Goal: Task Accomplishment & Management: Use online tool/utility

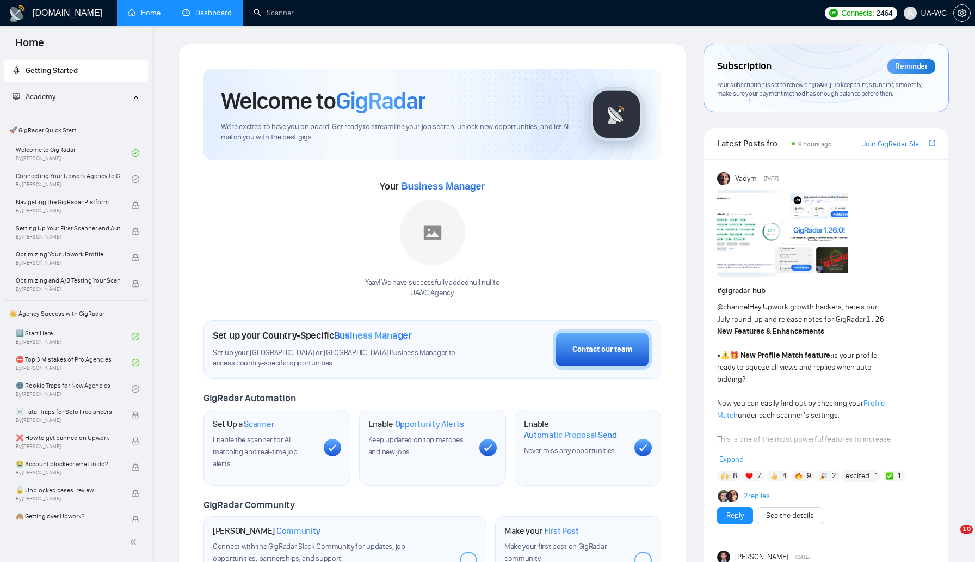
click at [201, 16] on link "Dashboard" at bounding box center [207, 12] width 50 height 9
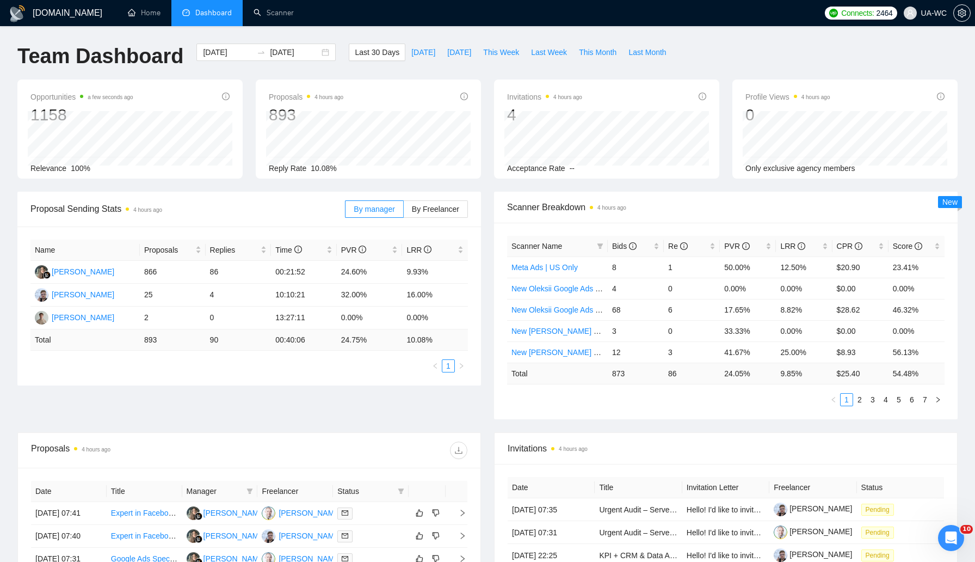
scroll to position [87, 0]
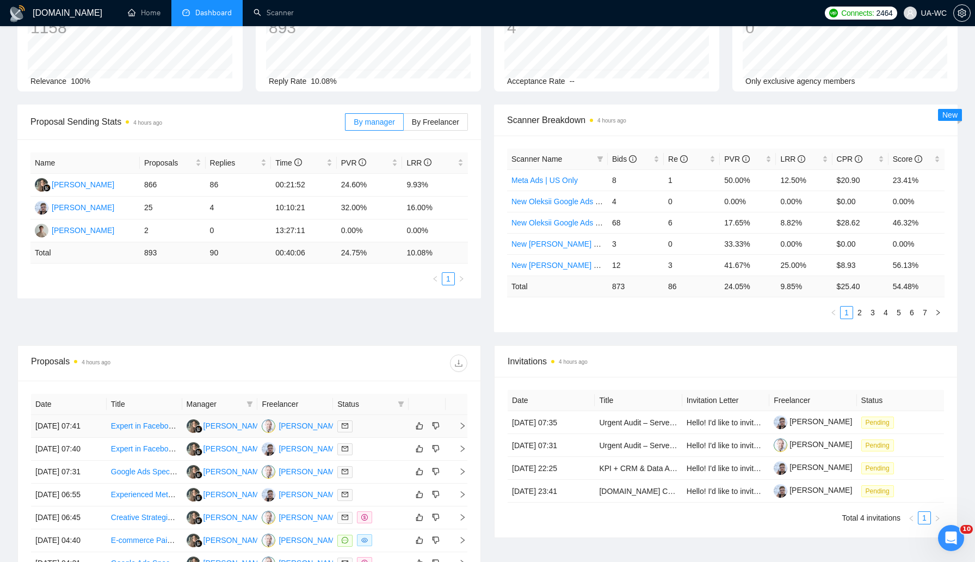
click at [460, 437] on td at bounding box center [457, 426] width 22 height 23
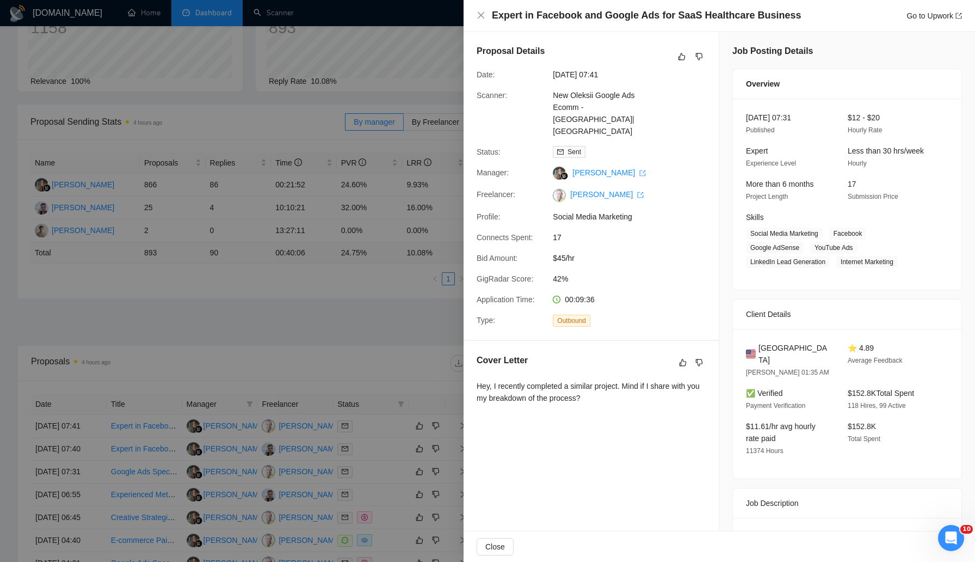
drag, startPoint x: 623, startPoint y: 375, endPoint x: 477, endPoint y: 366, distance: 146.2
click at [477, 380] on div "Hey, I recently completed a similar project. Mind if I share with you my breakd…" at bounding box center [591, 392] width 229 height 24
copy div "Hey, I recently completed a similar project. Mind if I share with you my breakd…"
click at [337, 386] on div at bounding box center [487, 281] width 975 height 562
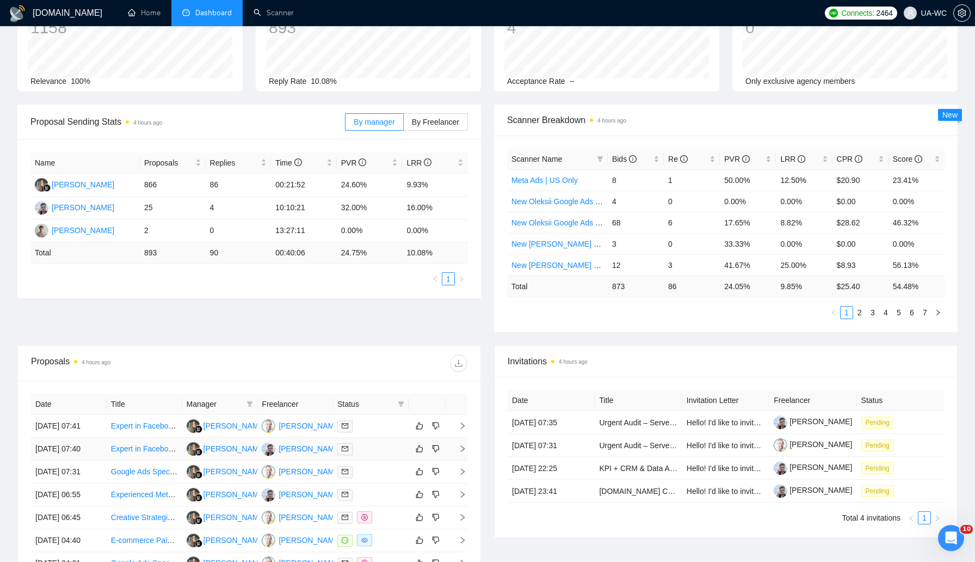
click at [457, 452] on span "right" at bounding box center [458, 449] width 16 height 8
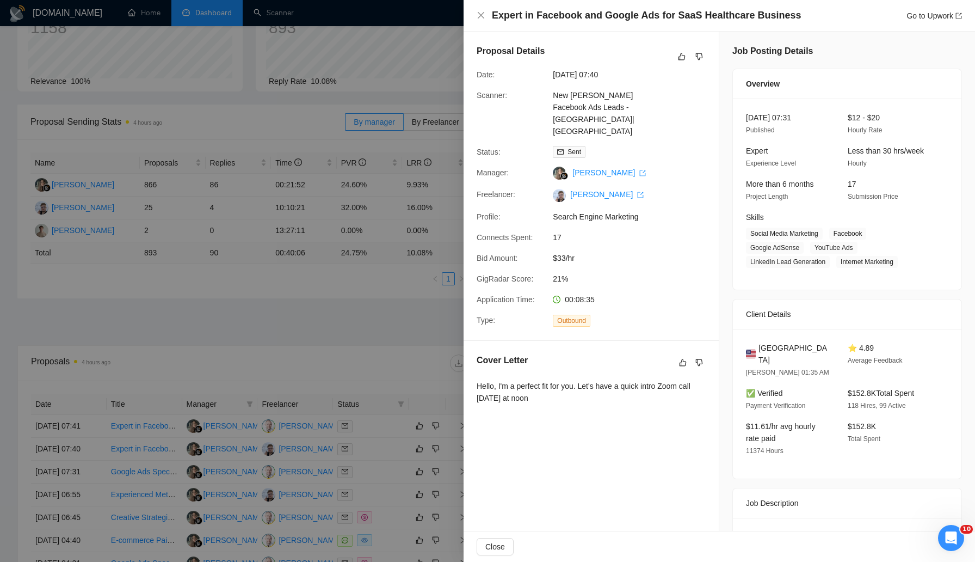
click at [540, 380] on div "Hello, I'm a perfect fit for you. Let's have a quick intro Zoom call tomorrow a…" at bounding box center [591, 392] width 229 height 24
click at [358, 327] on div at bounding box center [487, 281] width 975 height 562
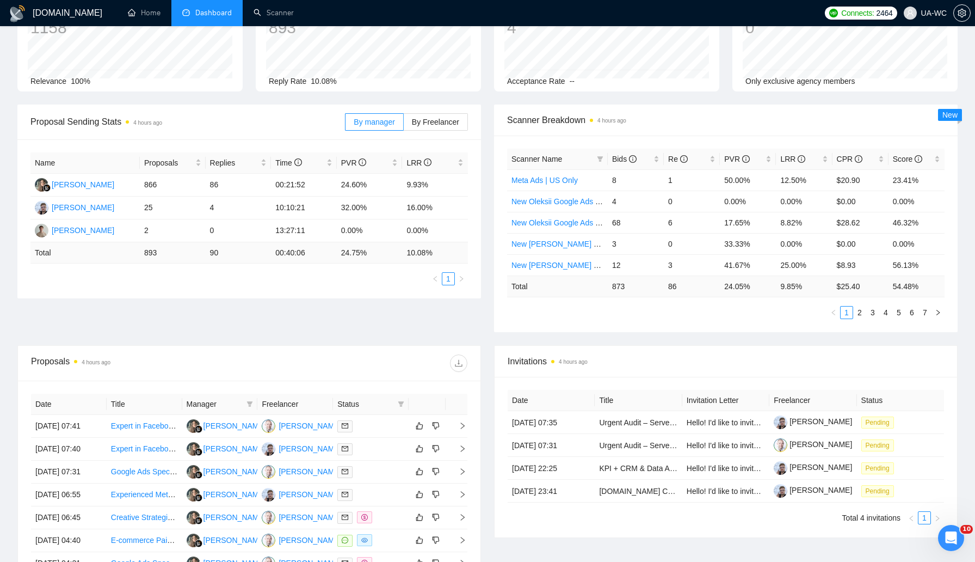
click at [327, 342] on div "Proposal Sending Stats 4 hours ago By manager By Freelancer Name Proposals Repl…" at bounding box center [488, 225] width 954 height 241
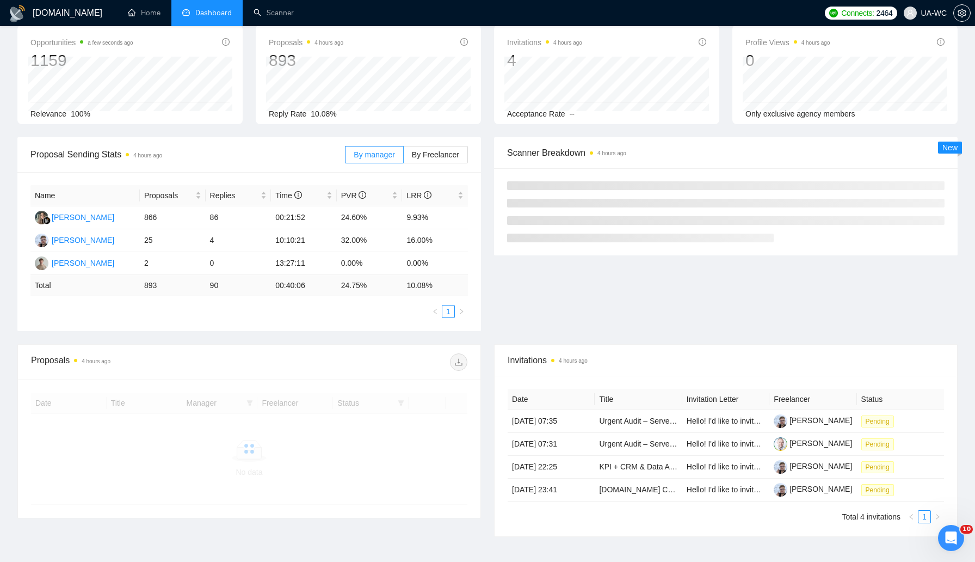
scroll to position [87, 0]
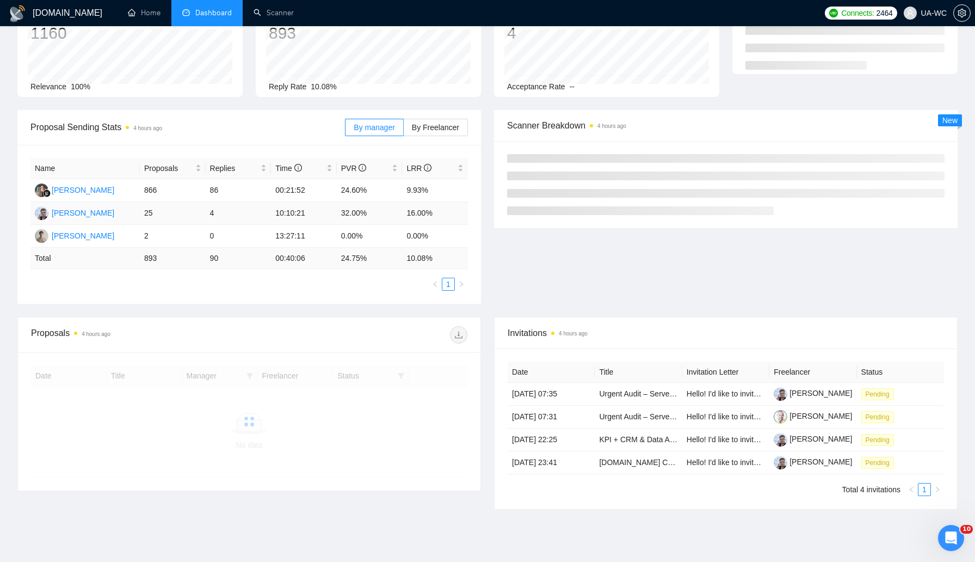
scroll to position [87, 0]
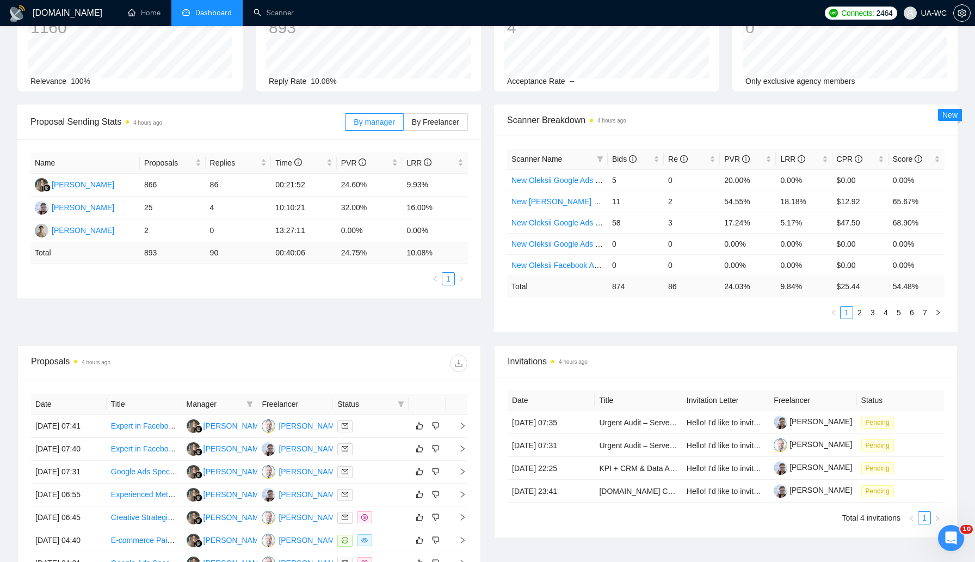
click at [324, 328] on div "Proposal Sending Stats 4 hours ago By manager By Freelancer Name Proposals Repl…" at bounding box center [488, 225] width 954 height 241
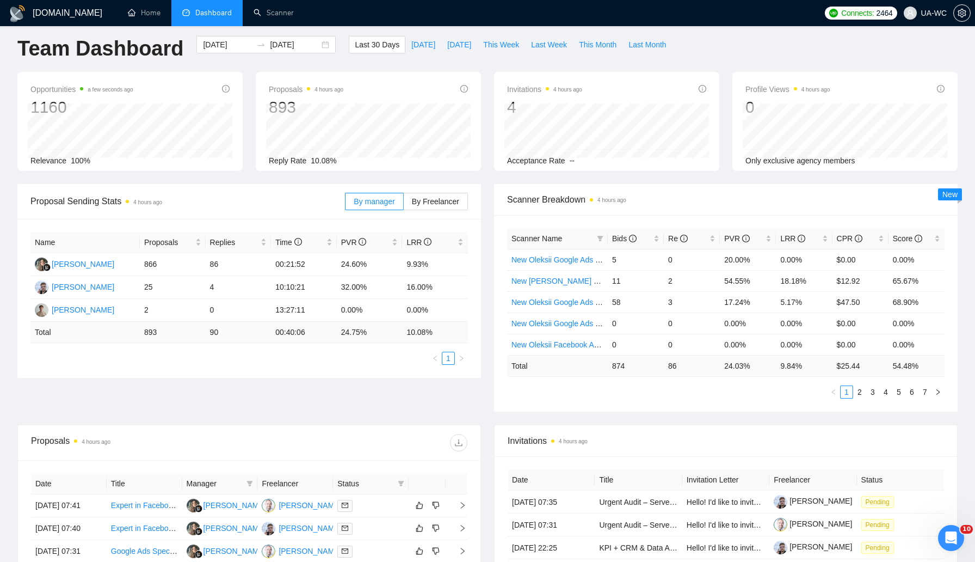
scroll to position [0, 0]
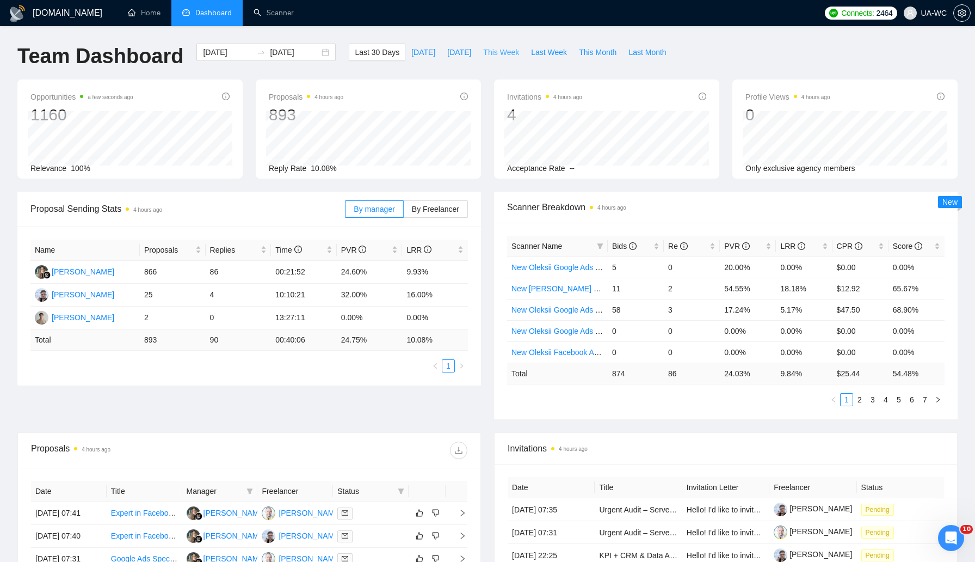
click at [497, 57] on span "This Week" at bounding box center [501, 52] width 36 height 12
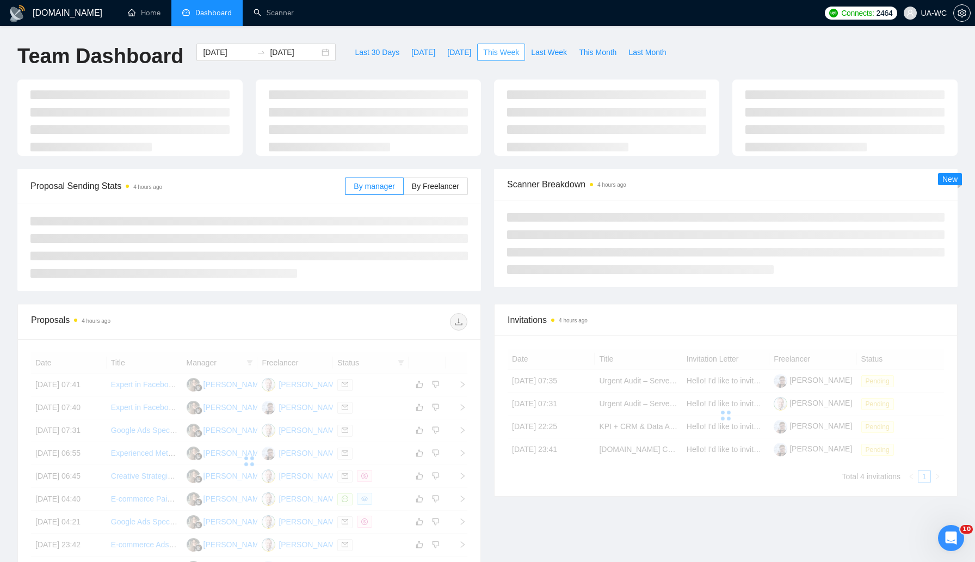
type input "2025-09-22"
type input "2025-09-28"
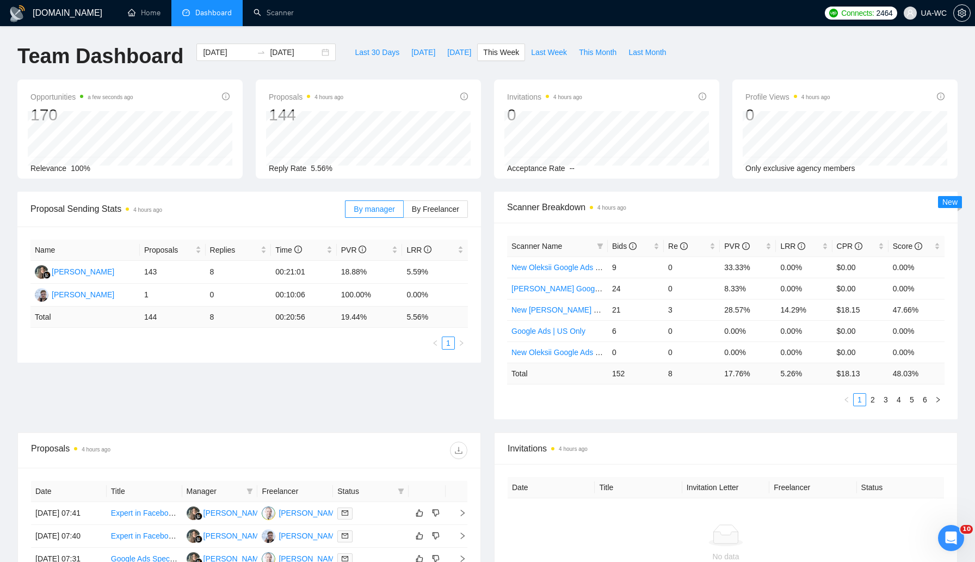
click at [169, 371] on div "Proposal Sending Stats 4 hours ago By manager By Freelancer Name Proposals Repl…" at bounding box center [488, 312] width 954 height 241
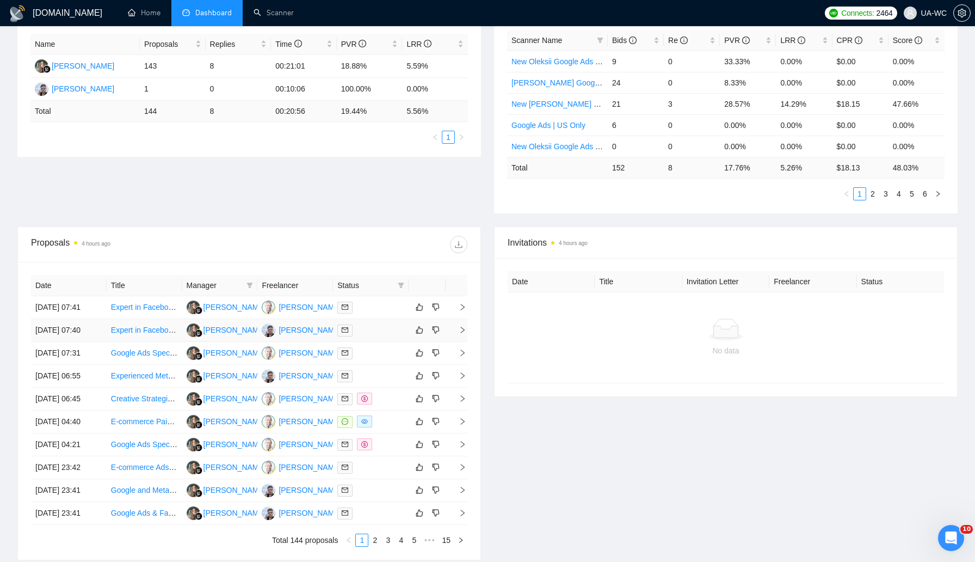
scroll to position [214, 0]
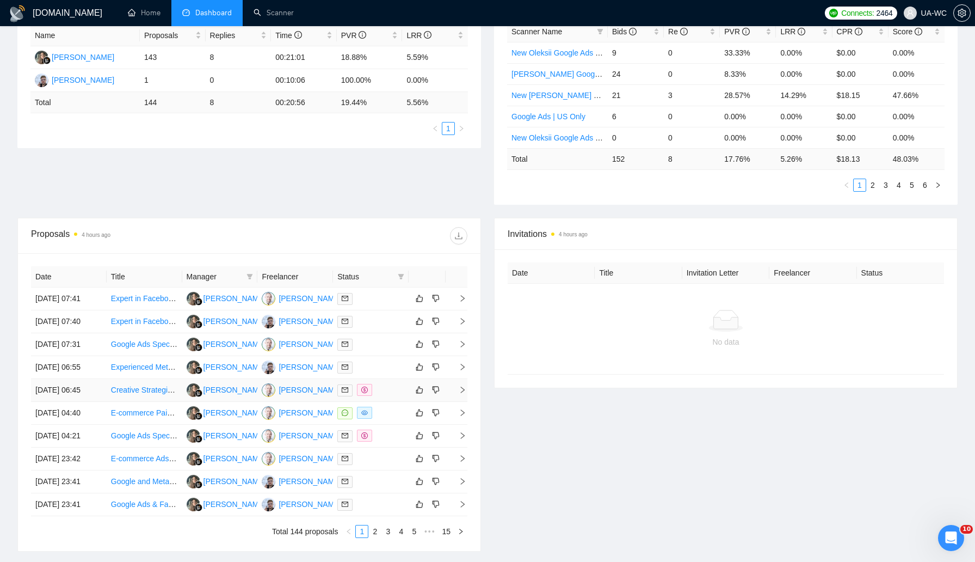
click at [464, 393] on icon "right" at bounding box center [463, 389] width 4 height 7
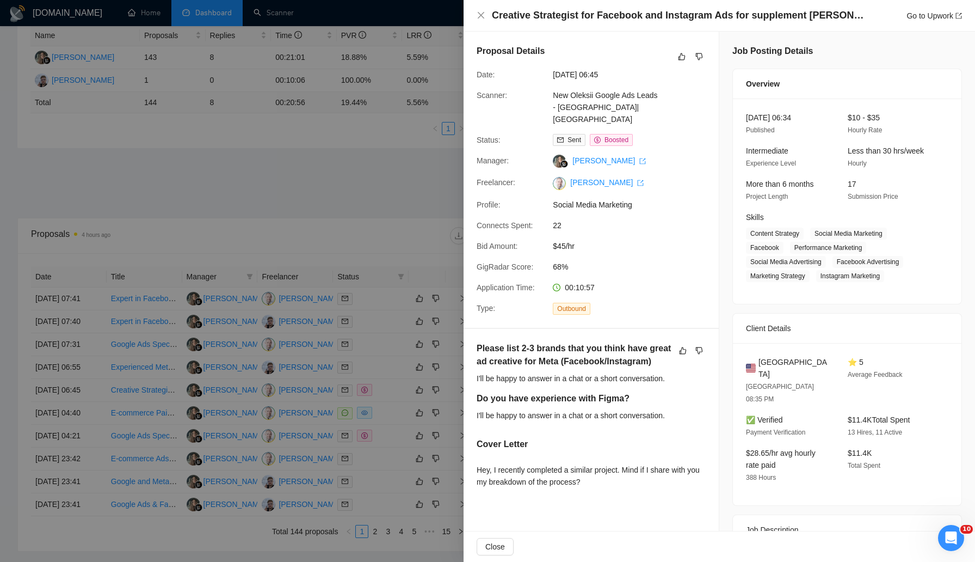
click at [305, 280] on div at bounding box center [487, 281] width 975 height 562
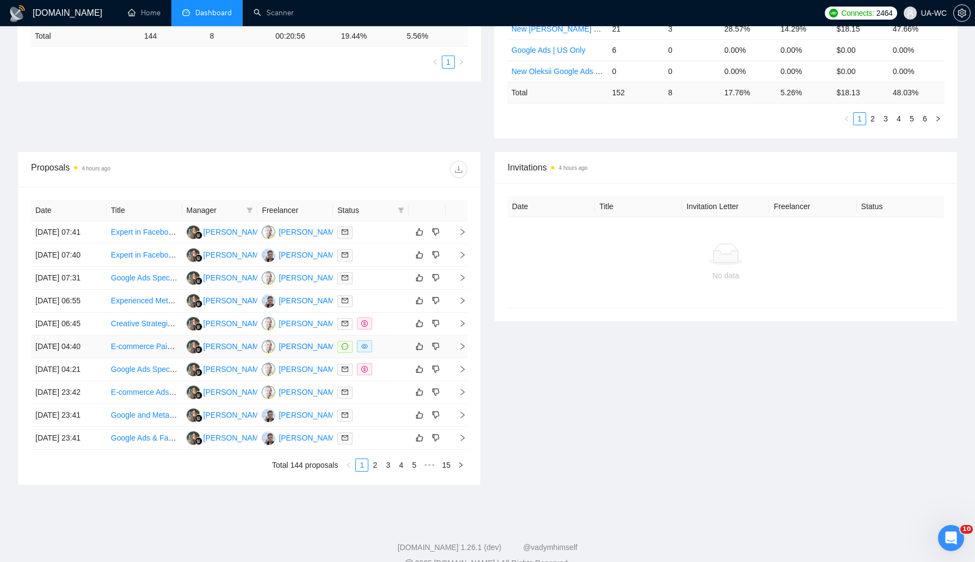
scroll to position [386, 0]
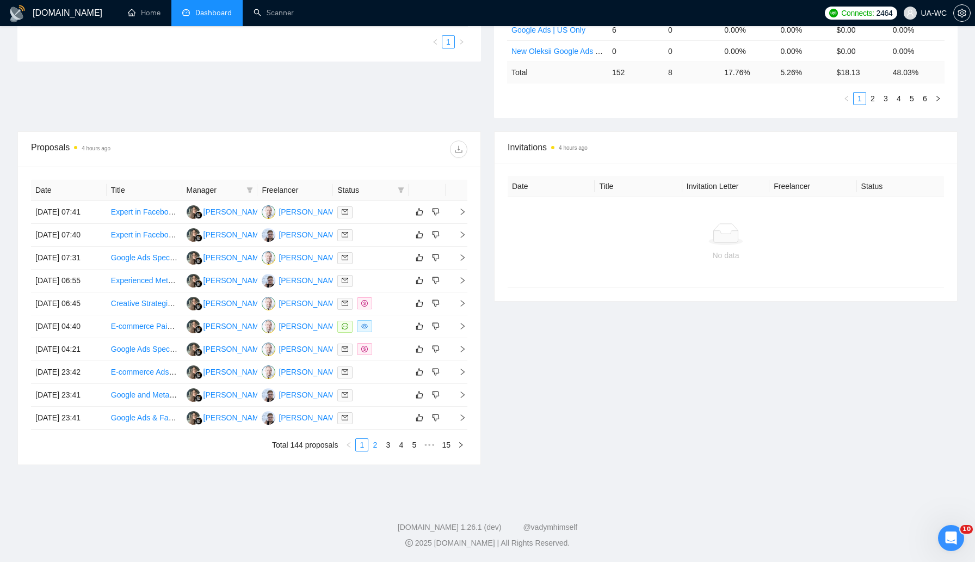
click at [375, 451] on link "2" at bounding box center [375, 445] width 12 height 12
click at [389, 451] on link "3" at bounding box center [388, 445] width 12 height 12
click at [366, 451] on link "1" at bounding box center [362, 445] width 12 height 12
click at [376, 451] on link "2" at bounding box center [375, 445] width 12 height 12
click at [389, 451] on link "3" at bounding box center [388, 445] width 12 height 12
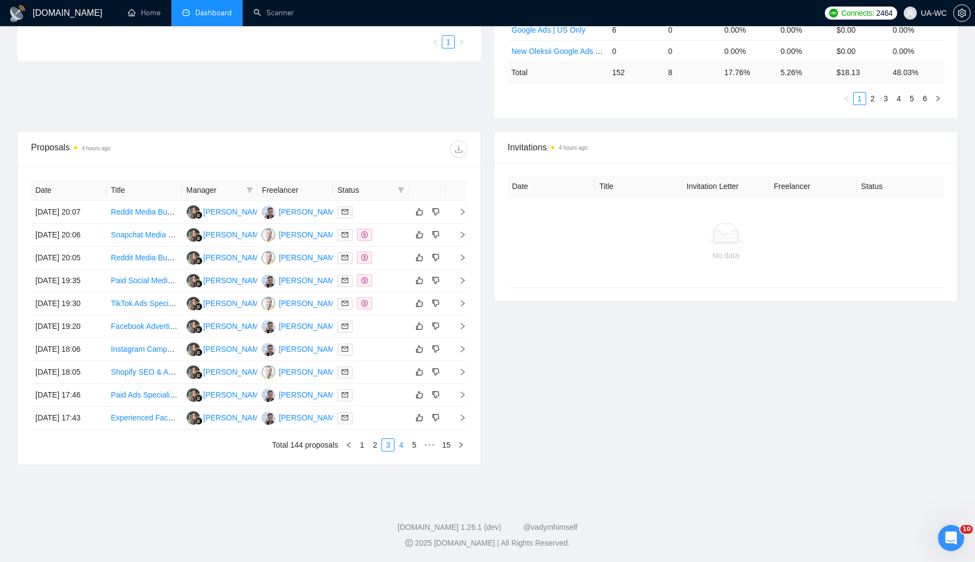
click at [398, 451] on link "4" at bounding box center [401, 445] width 12 height 12
click at [620, 322] on div "Invitations 4 hours ago Date Title Invitation Letter Freelancer Status No data" at bounding box center [726, 298] width 477 height 334
click at [400, 451] on link "5" at bounding box center [401, 445] width 12 height 12
click at [463, 208] on icon "right" at bounding box center [463, 212] width 8 height 8
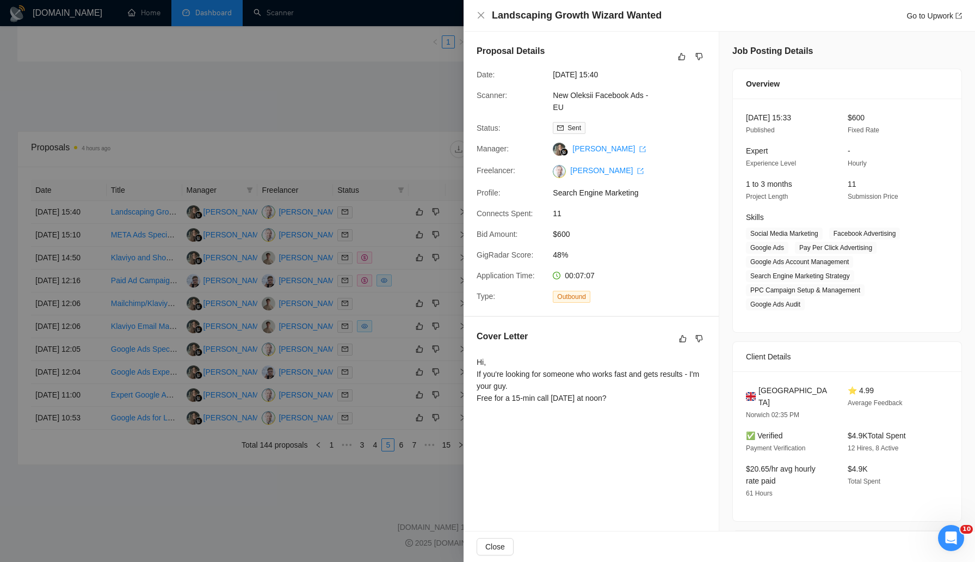
click at [397, 205] on div at bounding box center [487, 281] width 975 height 562
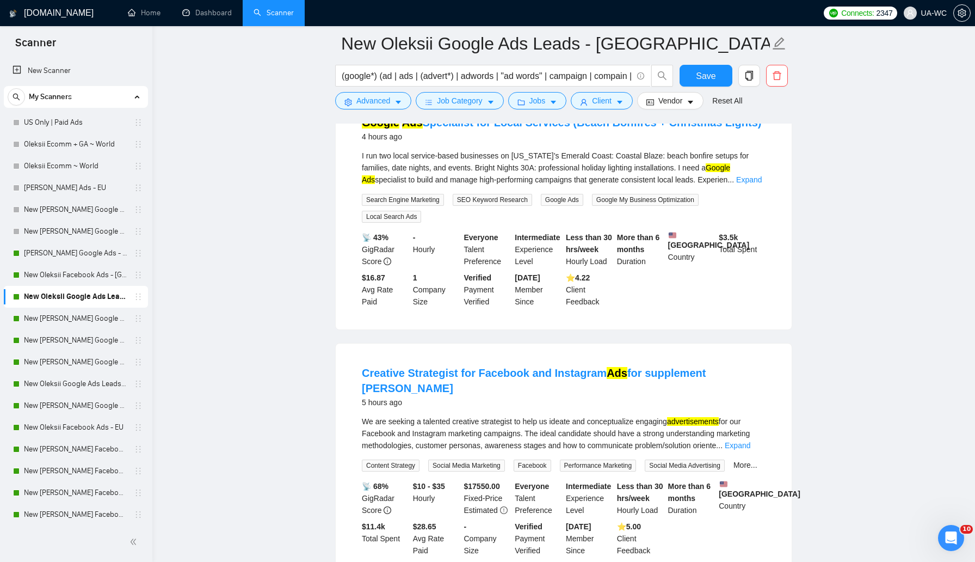
scroll to position [134, 0]
click at [751, 441] on link "Expand" at bounding box center [738, 445] width 26 height 9
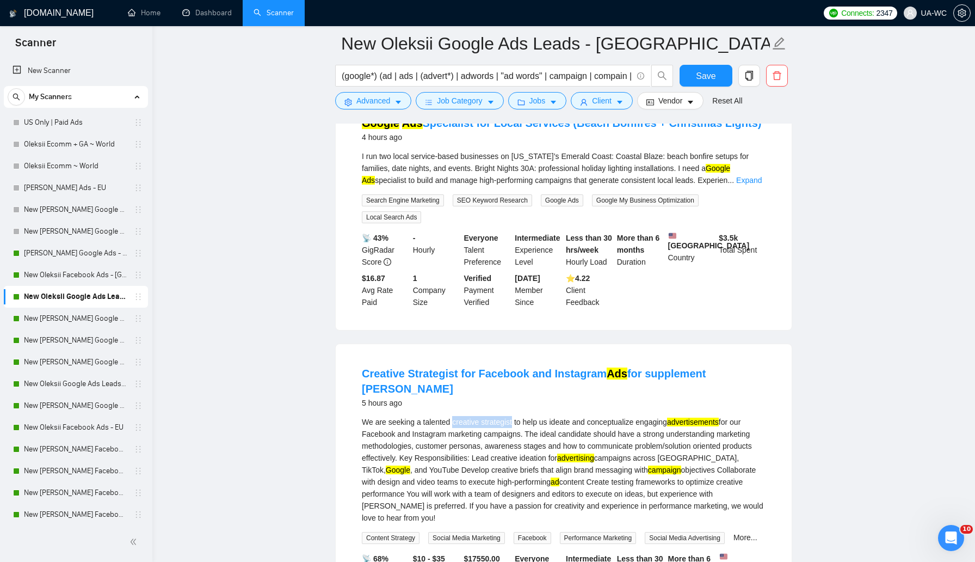
drag, startPoint x: 455, startPoint y: 414, endPoint x: 517, endPoint y: 415, distance: 62.1
click at [517, 416] on div "We are seeking a talented creative strategist to help us ideate and conceptuali…" at bounding box center [564, 470] width 404 height 108
copy div "creative strategist"
click at [345, 98] on span "setting" at bounding box center [349, 102] width 8 height 8
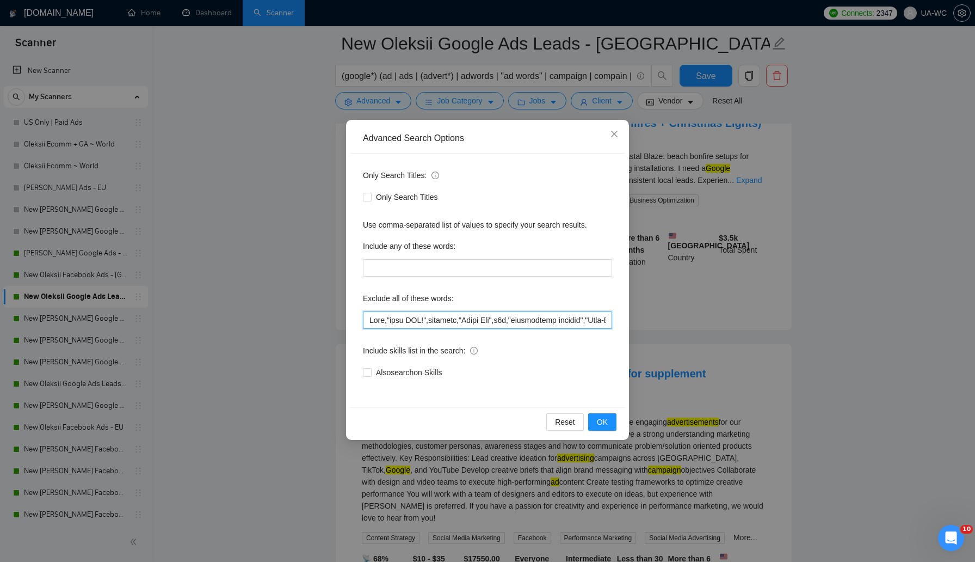
click at [365, 315] on input "text" at bounding box center [487, 319] width 249 height 17
paste input "creative strategist"
type input ""creative strategist",Loom,"done NOW!",outreach,"Rapid Fix",n8n,"marketplace po…"
click at [600, 417] on span "OK" at bounding box center [602, 422] width 11 height 12
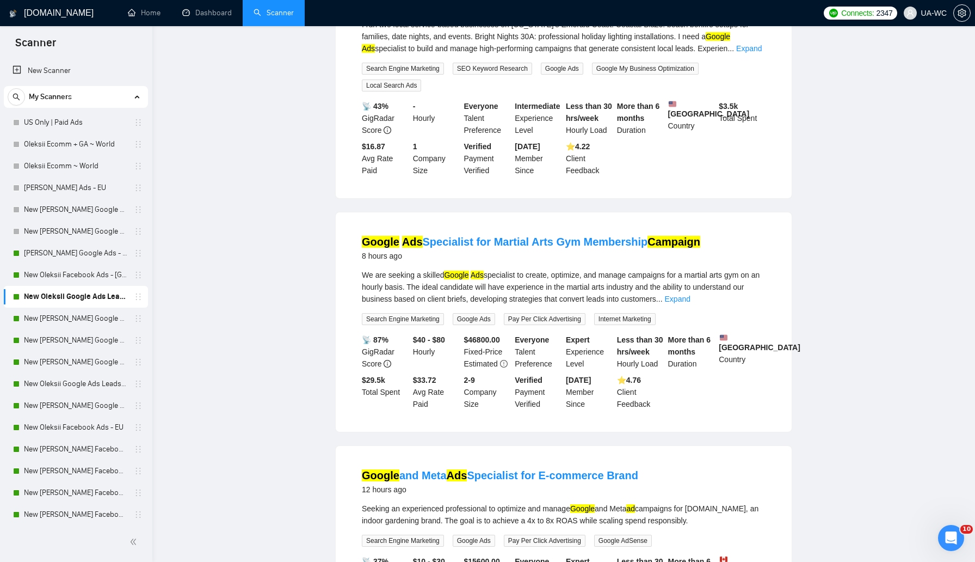
scroll to position [0, 0]
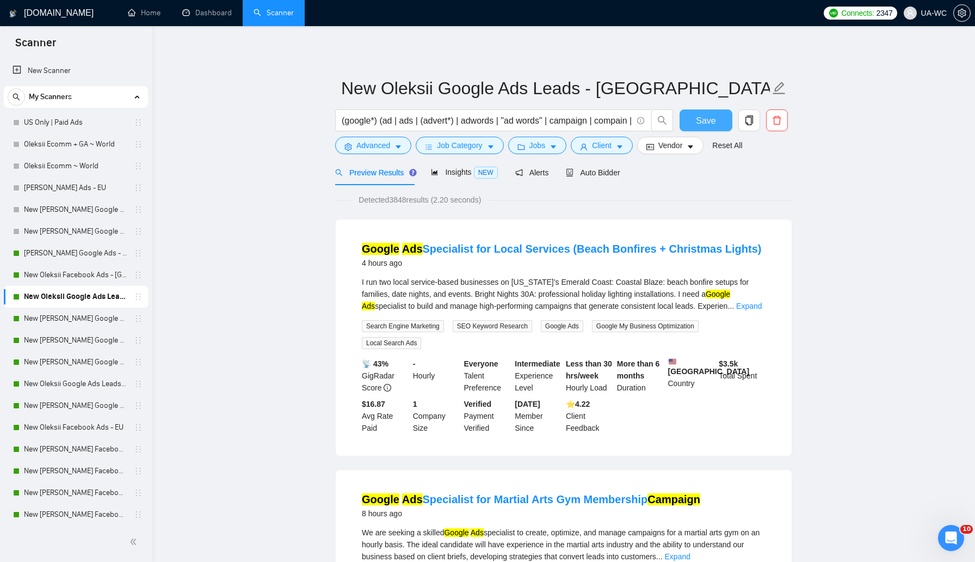
click at [712, 119] on span "Save" at bounding box center [706, 121] width 20 height 14
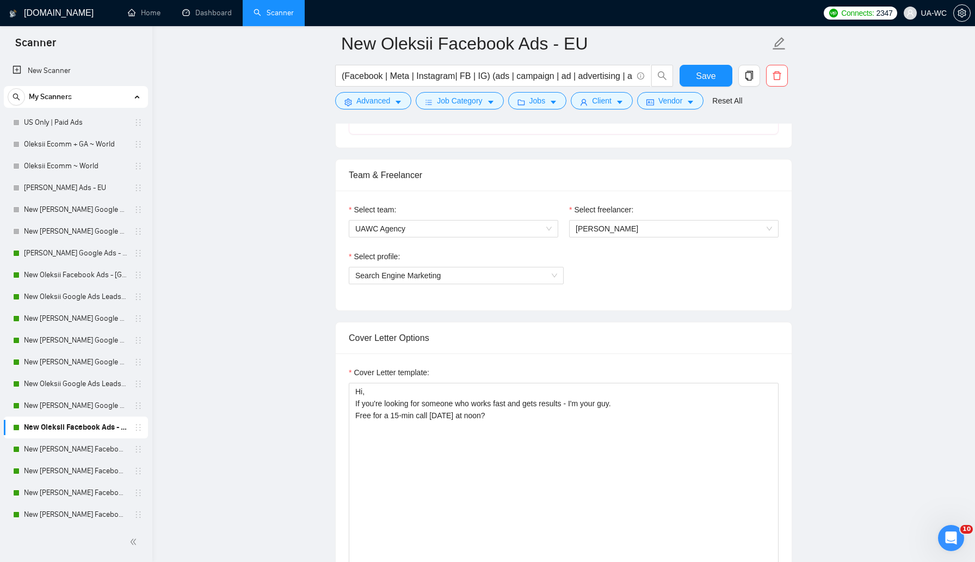
scroll to position [511, 0]
click at [64, 384] on link "New Oleksii Google Ads Leads - EU" at bounding box center [75, 384] width 103 height 22
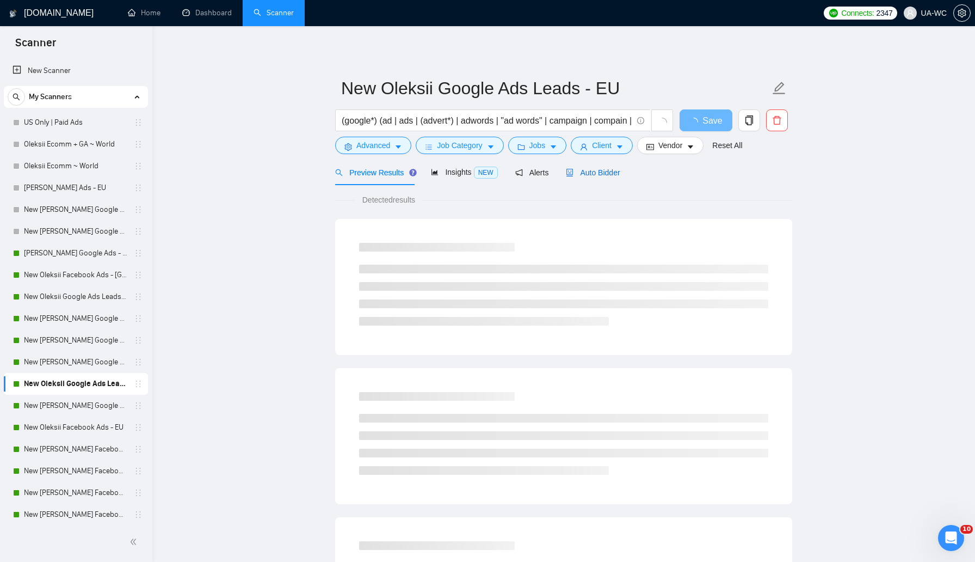
click at [599, 169] on span "Auto Bidder" at bounding box center [593, 172] width 54 height 9
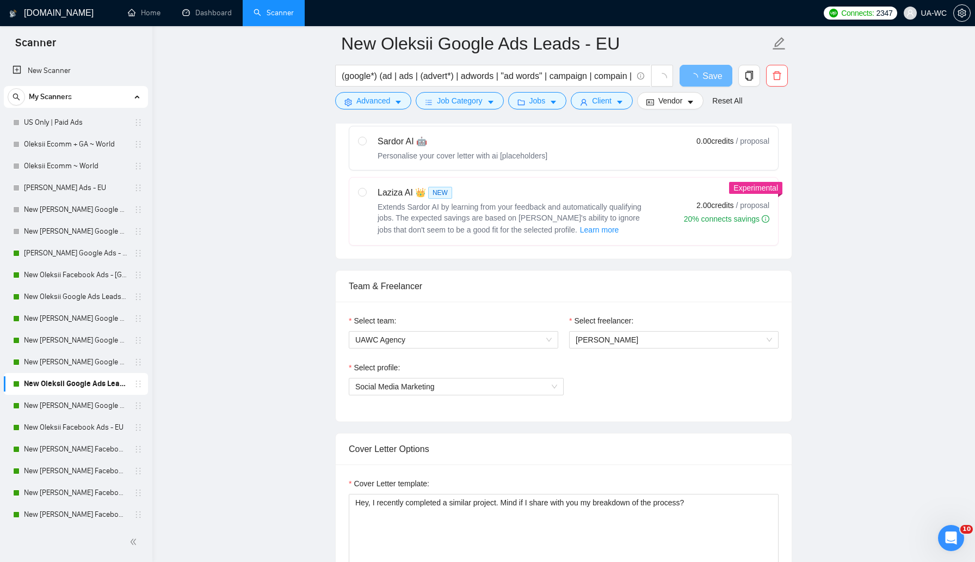
scroll to position [400, 0]
click at [78, 426] on link "New Oleksii Facebook Ads - EU" at bounding box center [75, 427] width 103 height 22
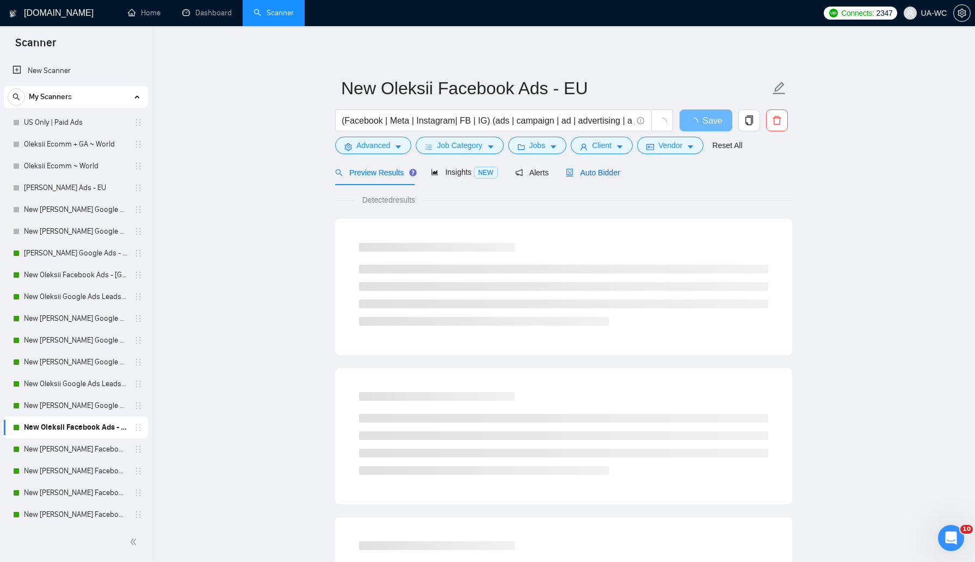
click at [587, 169] on span "Auto Bidder" at bounding box center [593, 172] width 54 height 9
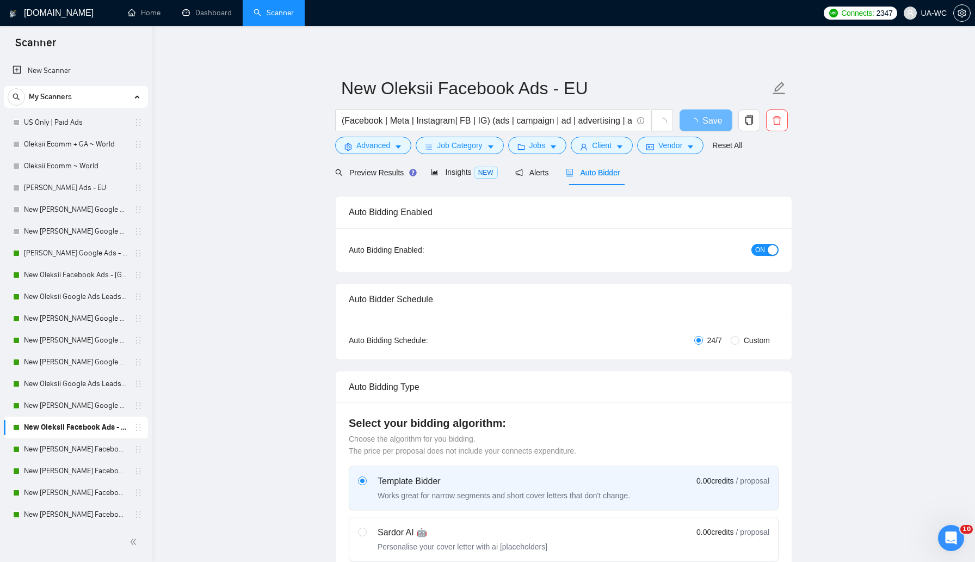
scroll to position [468, 0]
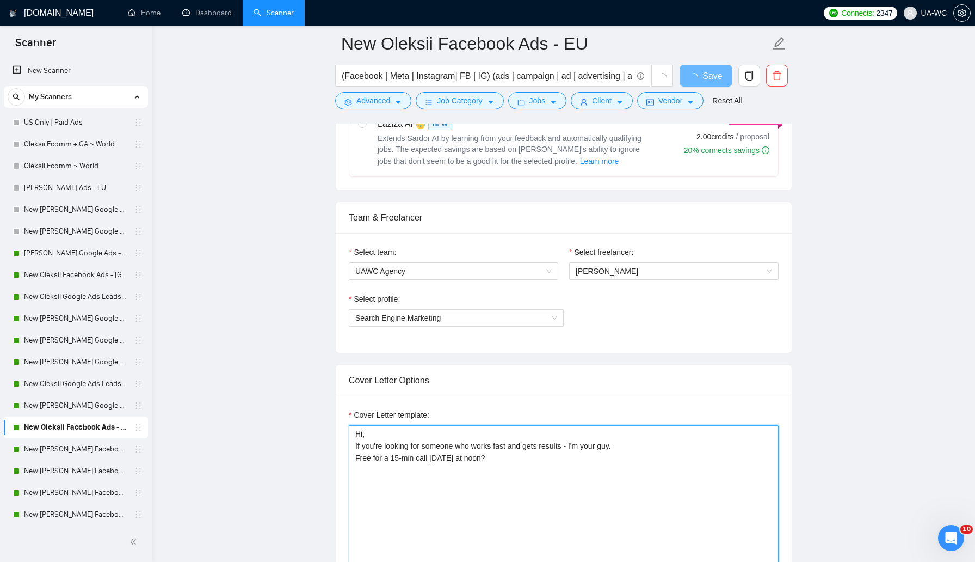
click at [474, 462] on textarea "Hi, If you're looking for someone who works fast and gets results - I'm your gu…" at bounding box center [564, 547] width 430 height 245
paste textarea "ey, I recently completed a similar project. Mind if I share with you my breakdo…"
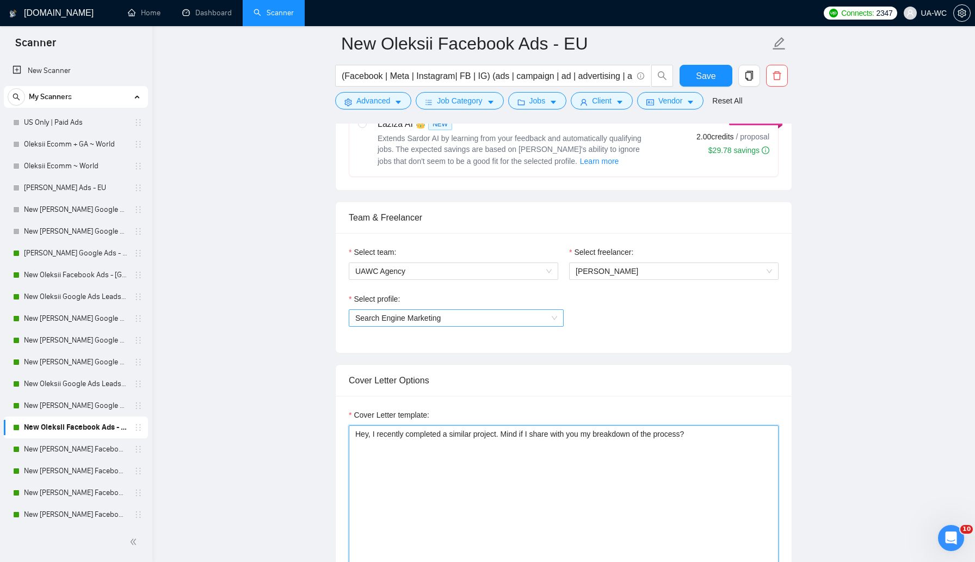
click at [511, 315] on span "Search Engine Marketing" at bounding box center [456, 318] width 202 height 16
type textarea "Hey, I recently completed a similar project. Mind if I share with you my breakd…"
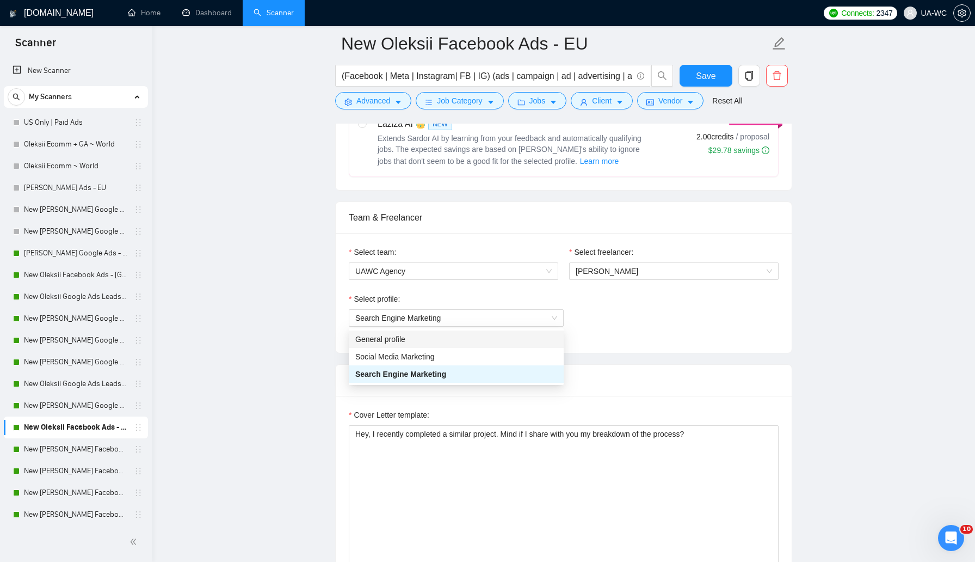
click at [606, 311] on div "Select profile: Search Engine Marketing" at bounding box center [564, 316] width 430 height 47
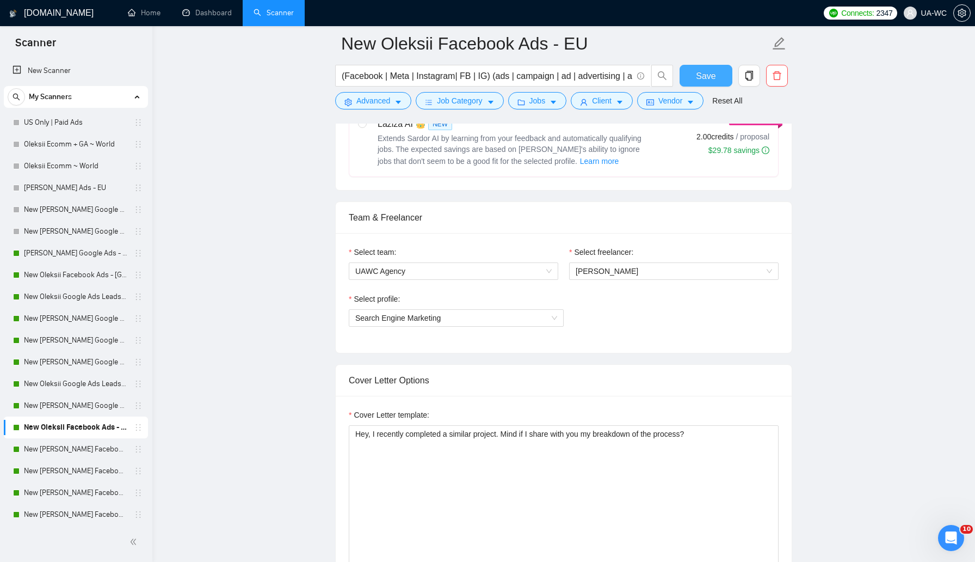
click at [697, 73] on span "Save" at bounding box center [706, 76] width 20 height 14
click at [694, 66] on button "Save" at bounding box center [706, 76] width 53 height 22
